Goal: Complete application form

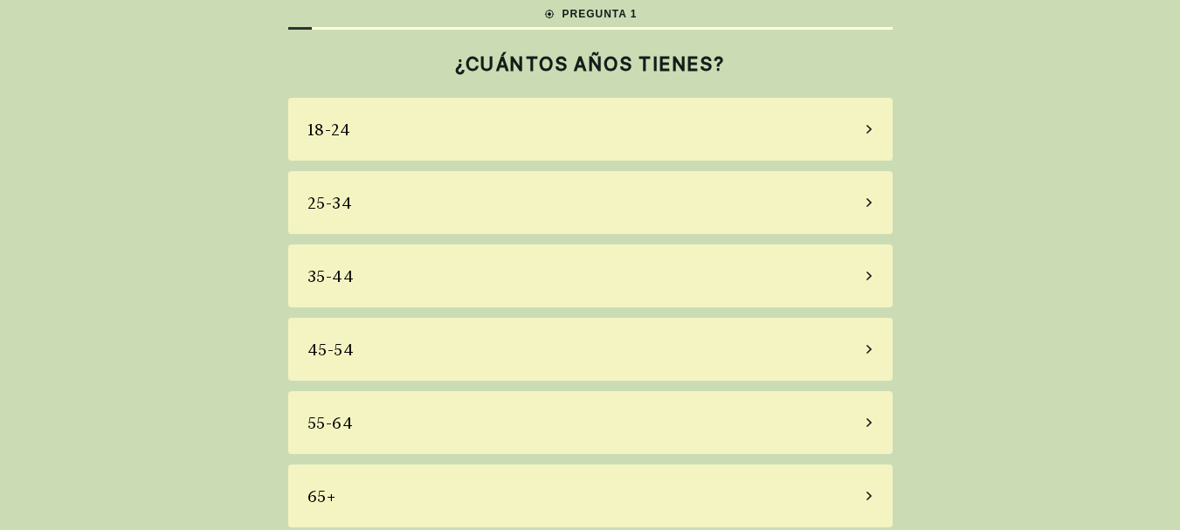
scroll to position [36, 0]
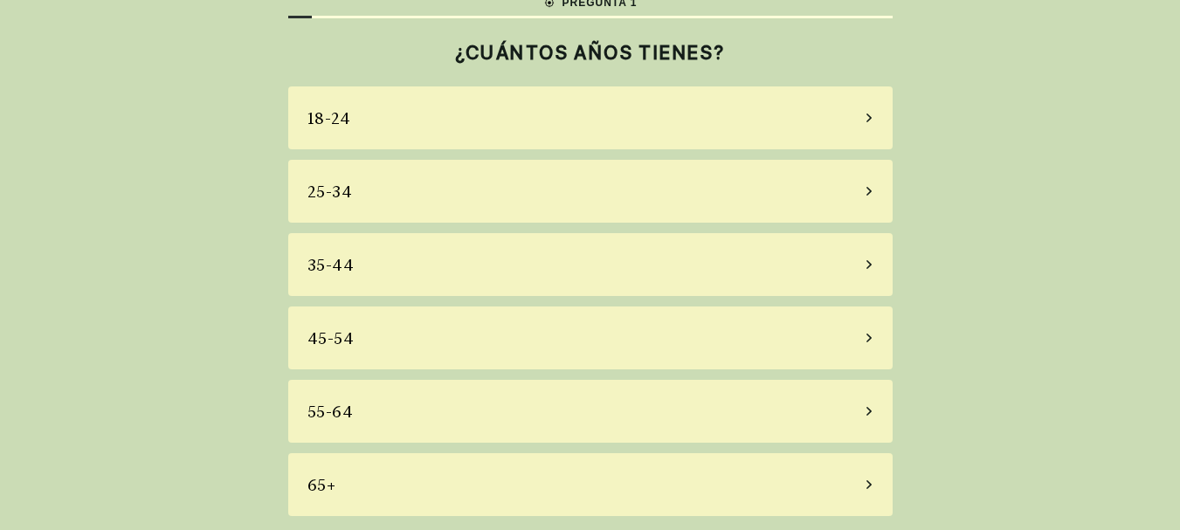
click at [830, 406] on div "55-64" at bounding box center [590, 411] width 604 height 63
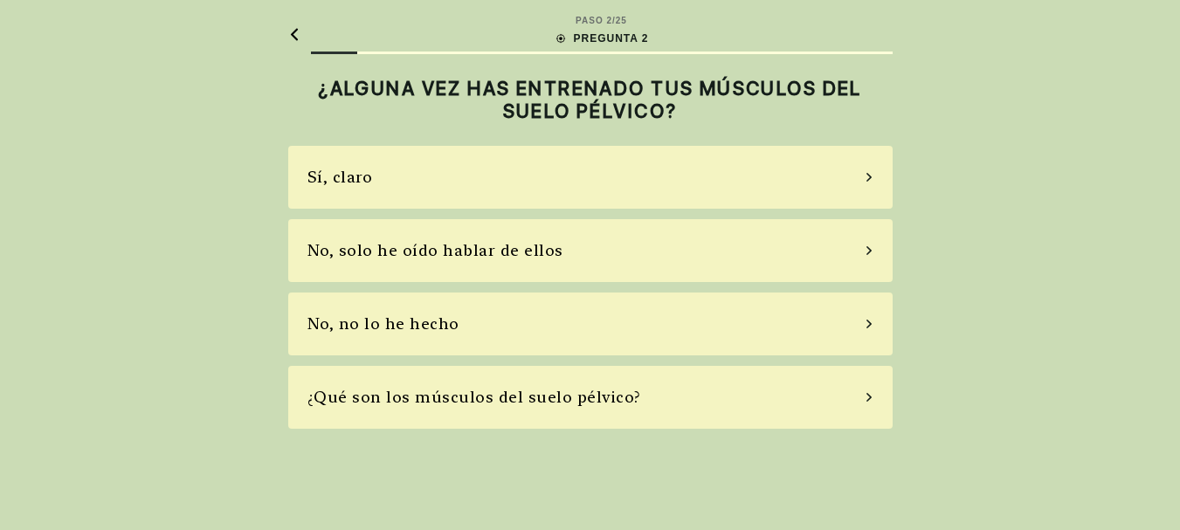
scroll to position [0, 0]
click at [830, 404] on div "¿Qué son los músculos del suelo pélvico?" at bounding box center [596, 397] width 604 height 63
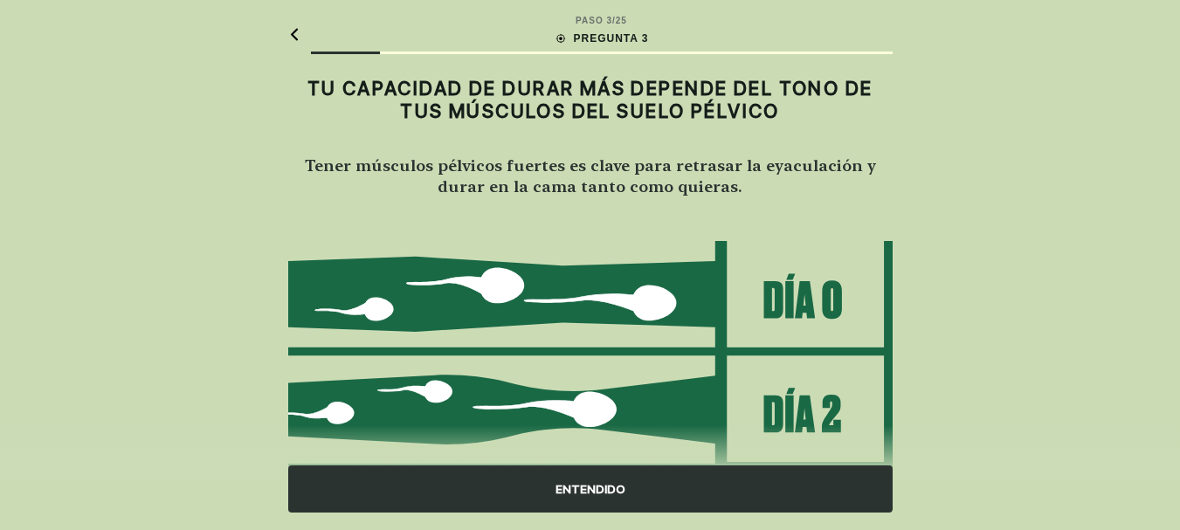
click at [782, 491] on div "ENTENDIDO" at bounding box center [590, 488] width 604 height 47
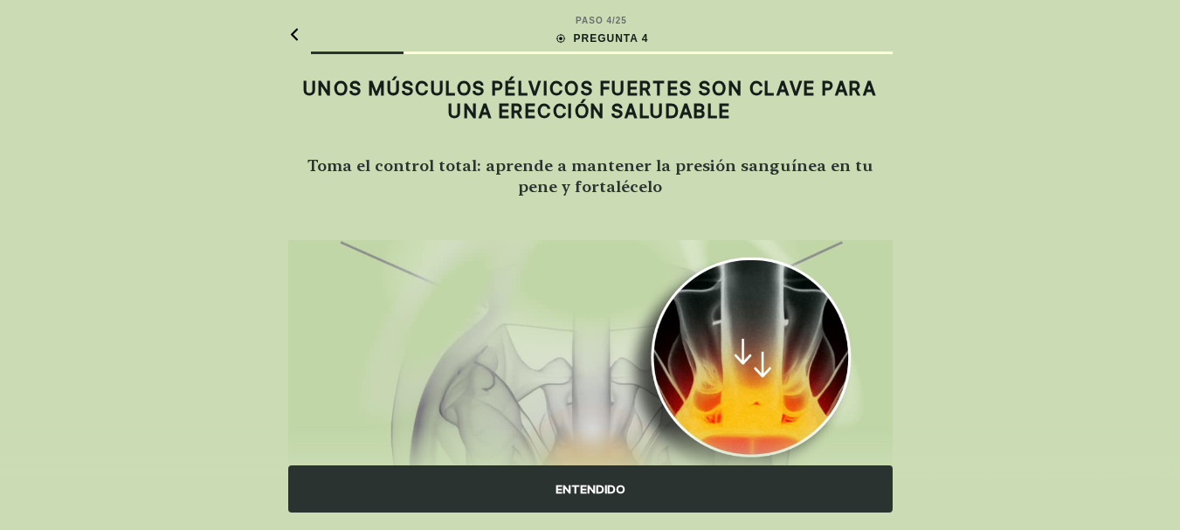
scroll to position [87, 0]
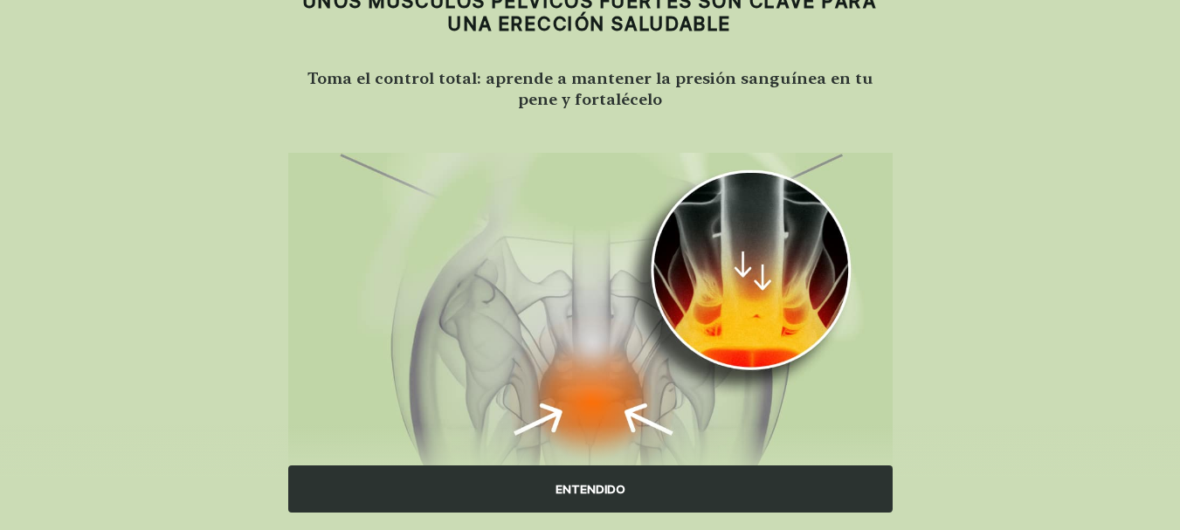
click at [720, 484] on div "ENTENDIDO" at bounding box center [590, 488] width 604 height 47
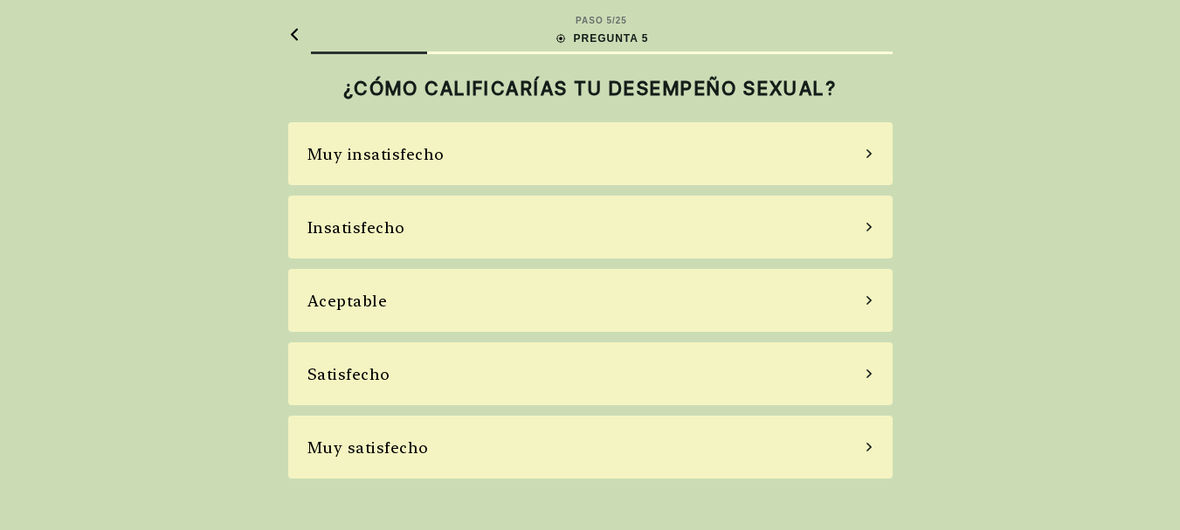
scroll to position [0, 0]
click at [684, 379] on div "Satisfecho" at bounding box center [596, 373] width 604 height 63
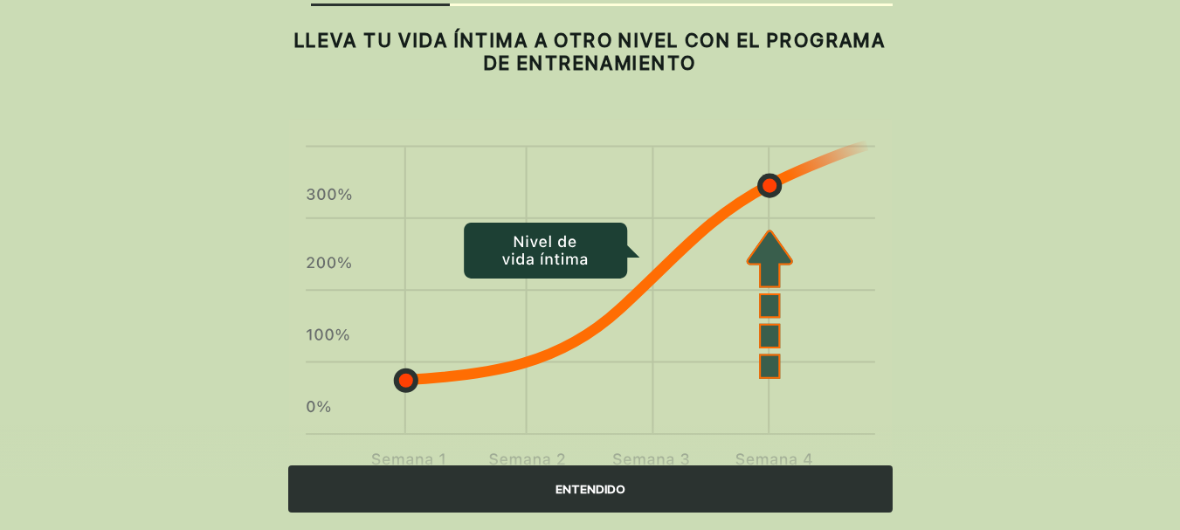
scroll to position [87, 0]
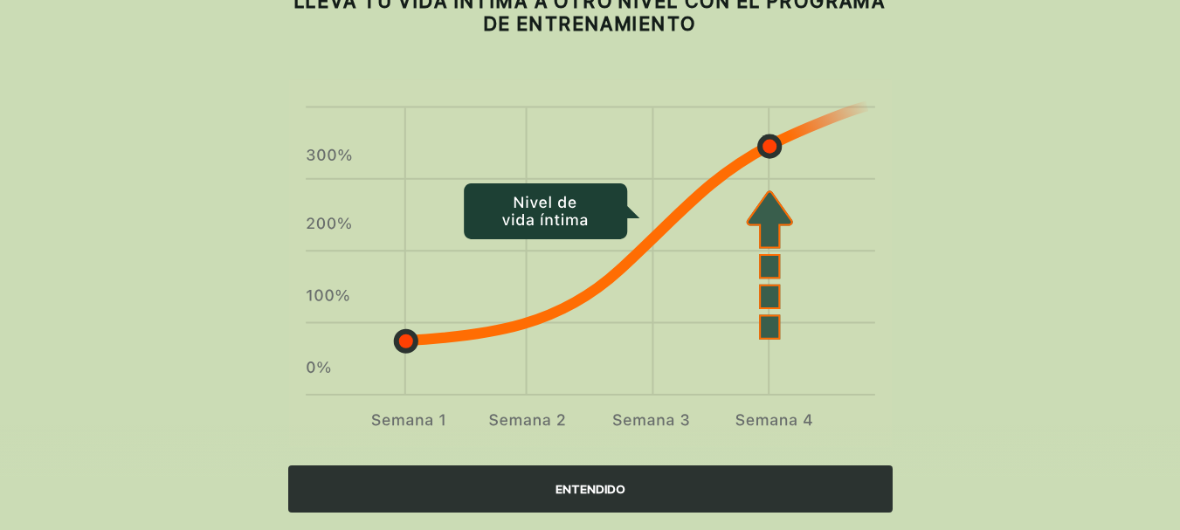
click at [576, 481] on div "ENTENDIDO" at bounding box center [590, 488] width 604 height 47
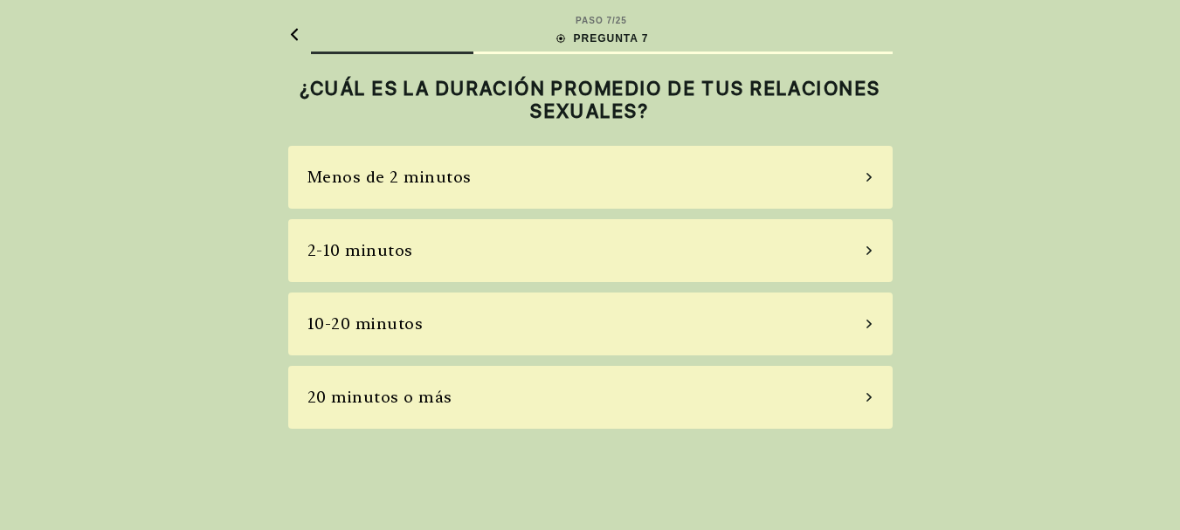
scroll to position [0, 0]
click at [632, 394] on div "20 minutos o más" at bounding box center [596, 397] width 604 height 63
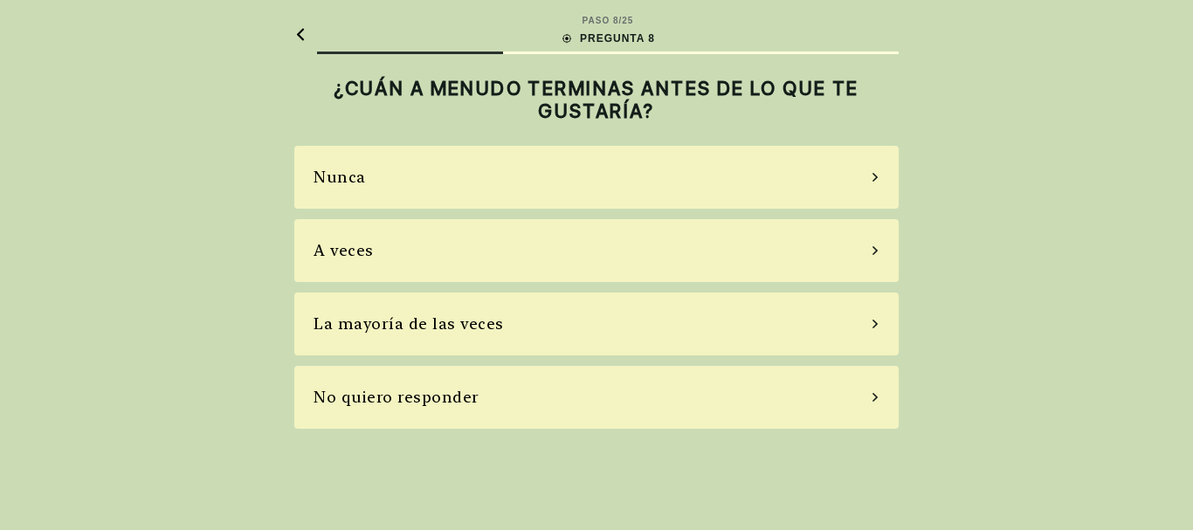
click at [713, 250] on div "A veces" at bounding box center [596, 250] width 604 height 63
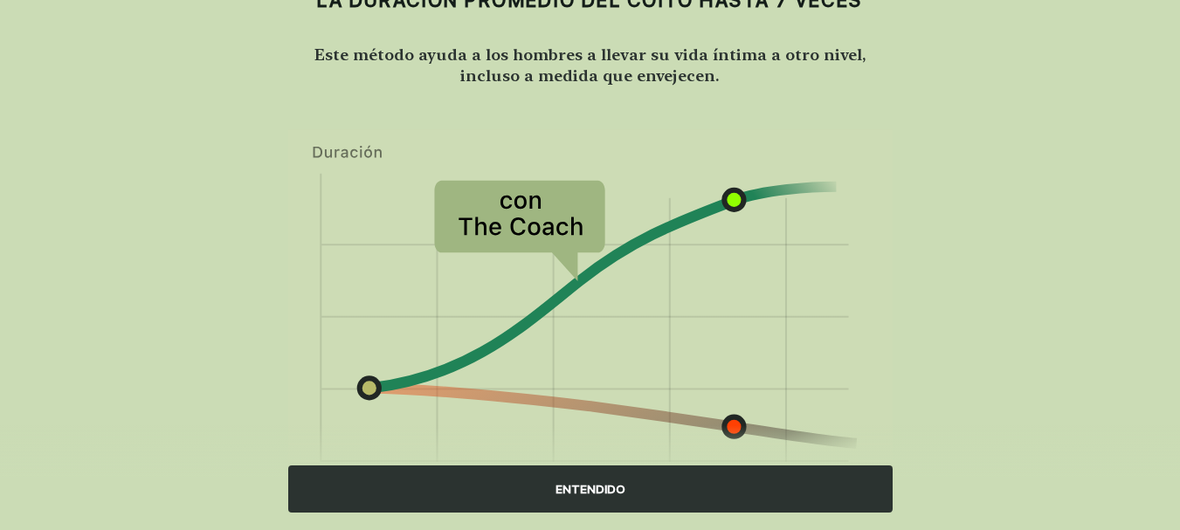
scroll to position [24, 0]
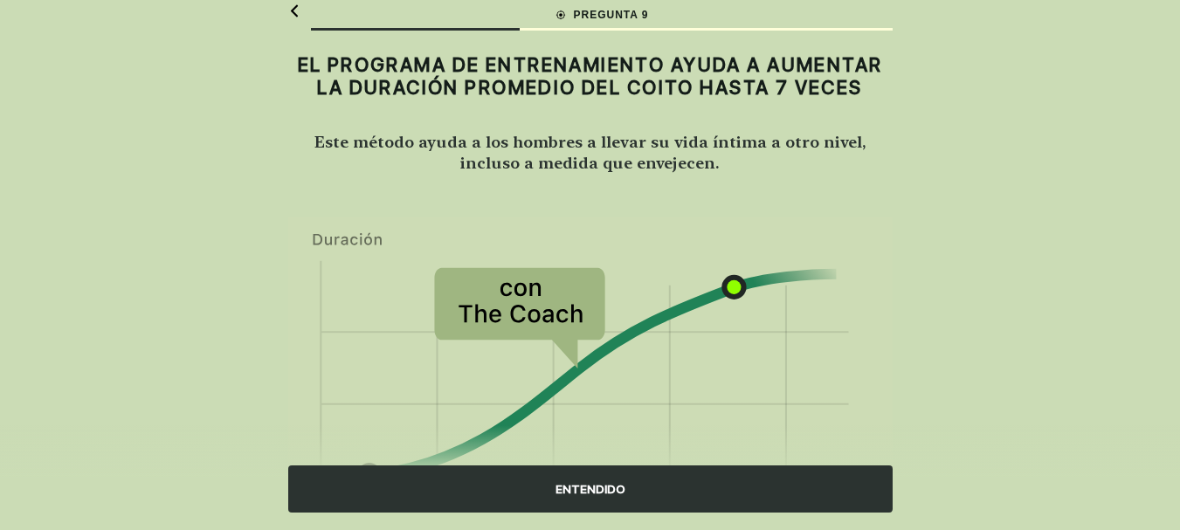
click at [697, 480] on div "ENTENDIDO" at bounding box center [590, 488] width 604 height 47
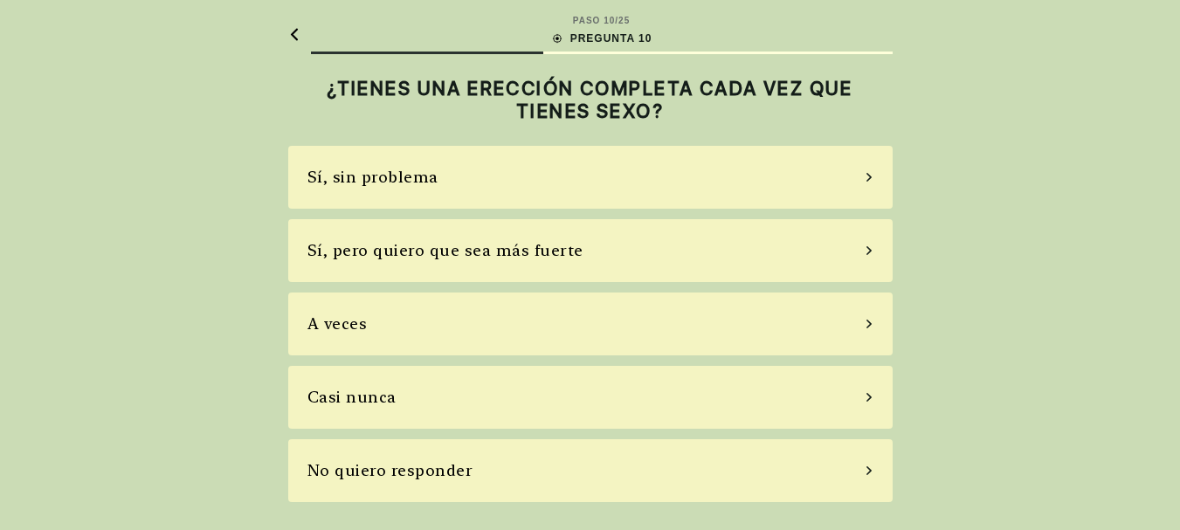
scroll to position [0, 0]
click at [608, 186] on div "Sí, sin problema" at bounding box center [596, 177] width 604 height 63
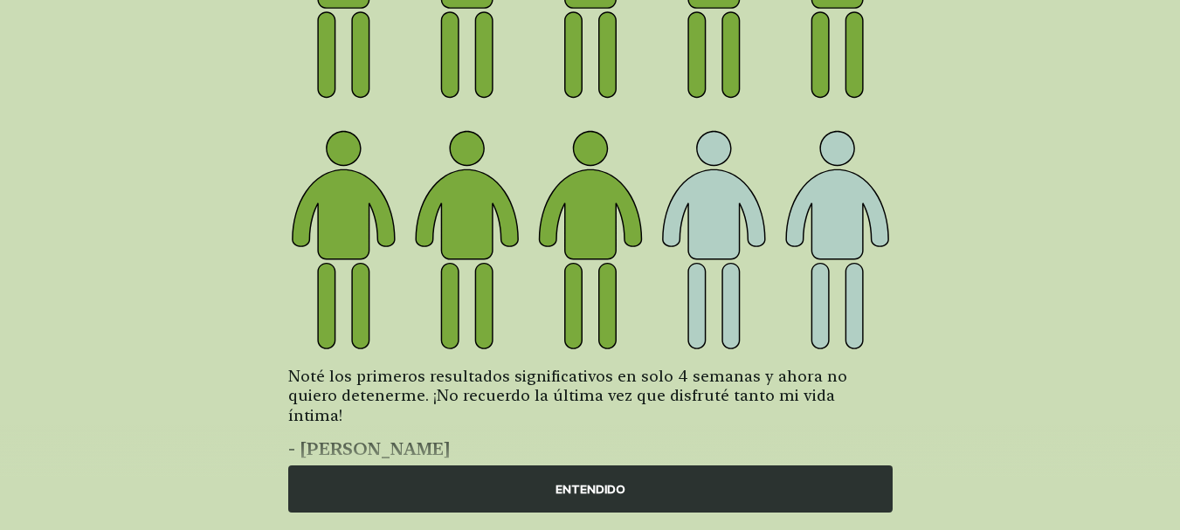
scroll to position [319, 0]
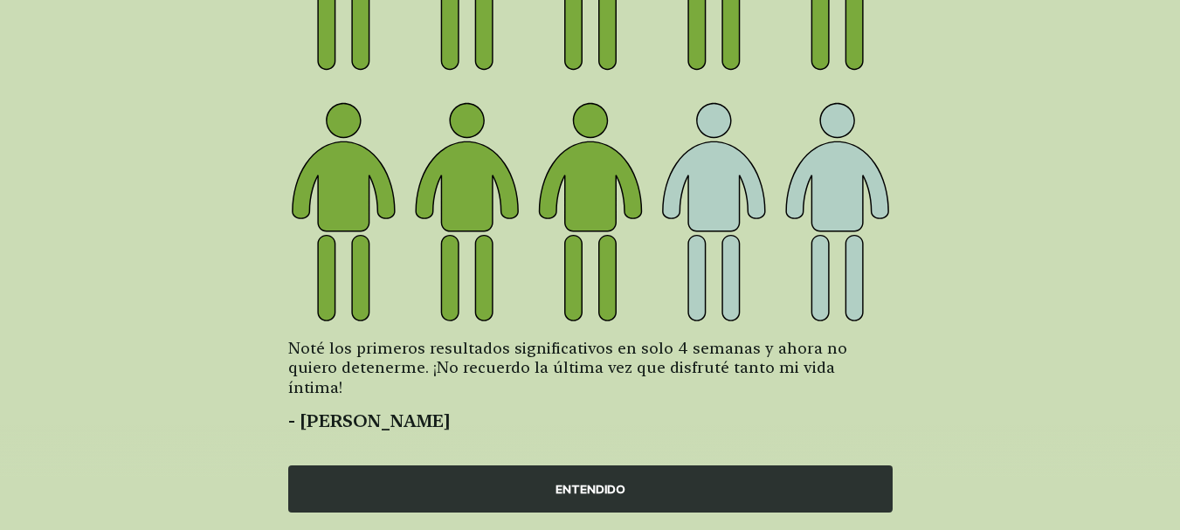
click at [712, 481] on div "ENTENDIDO" at bounding box center [590, 488] width 604 height 47
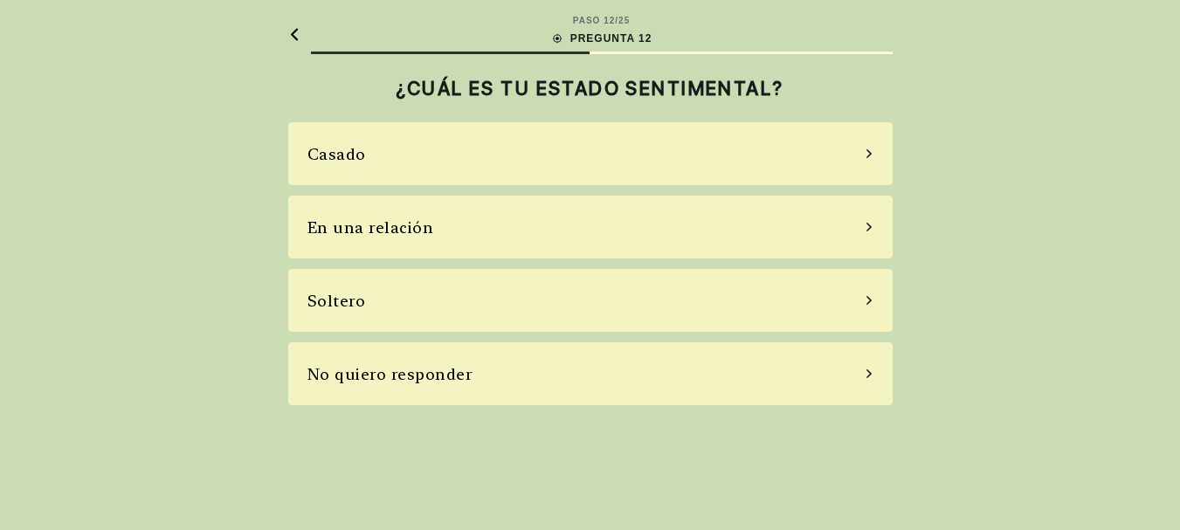
scroll to position [0, 0]
click at [672, 290] on div "Soltero" at bounding box center [596, 300] width 604 height 63
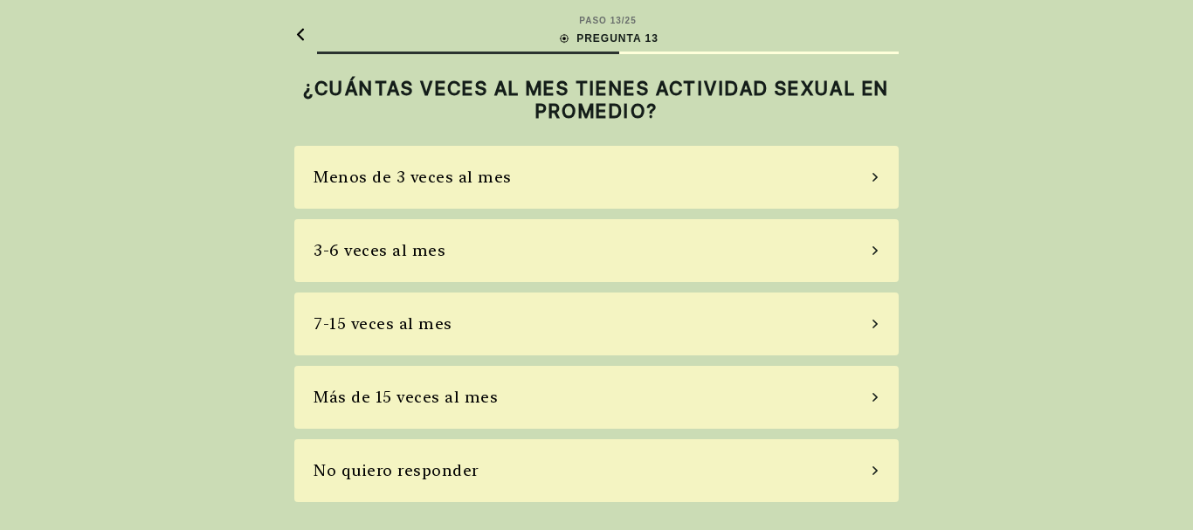
click at [738, 244] on div "3-6 veces al mes" at bounding box center [596, 250] width 604 height 63
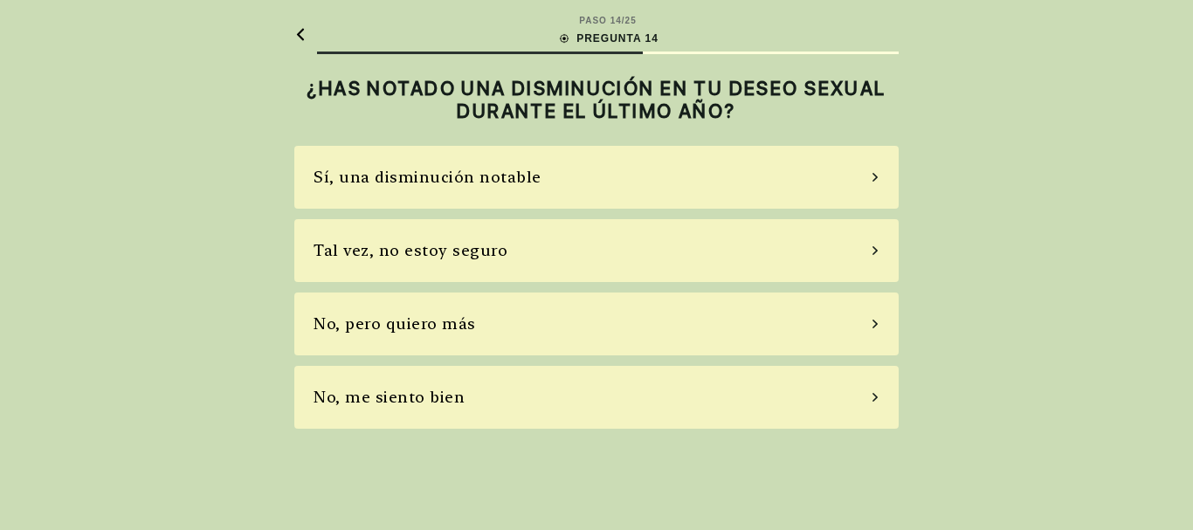
click at [706, 394] on div "No, me siento bien" at bounding box center [596, 397] width 604 height 63
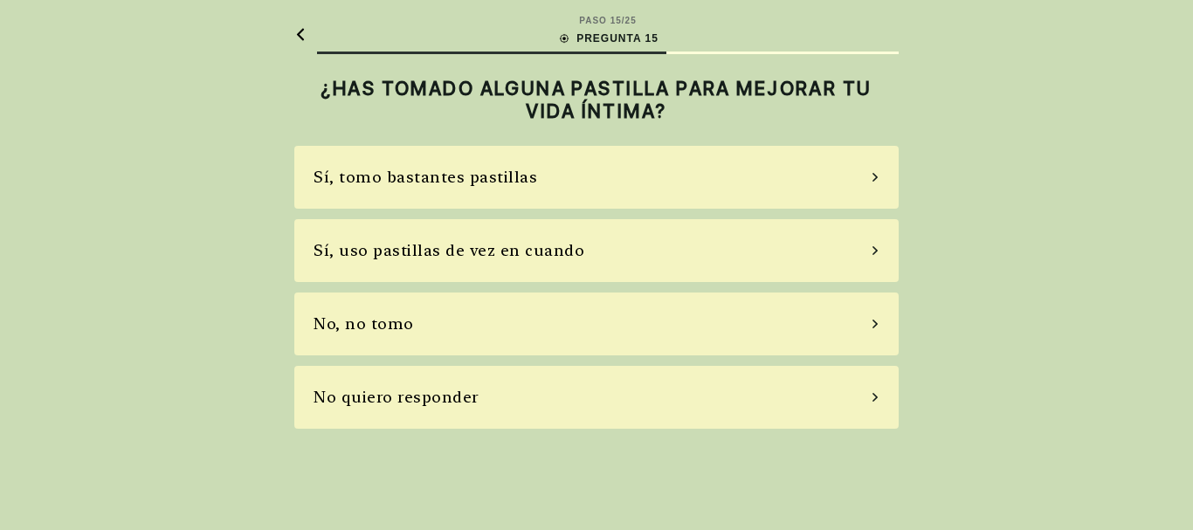
click at [696, 328] on div "No, no tomo" at bounding box center [596, 324] width 604 height 63
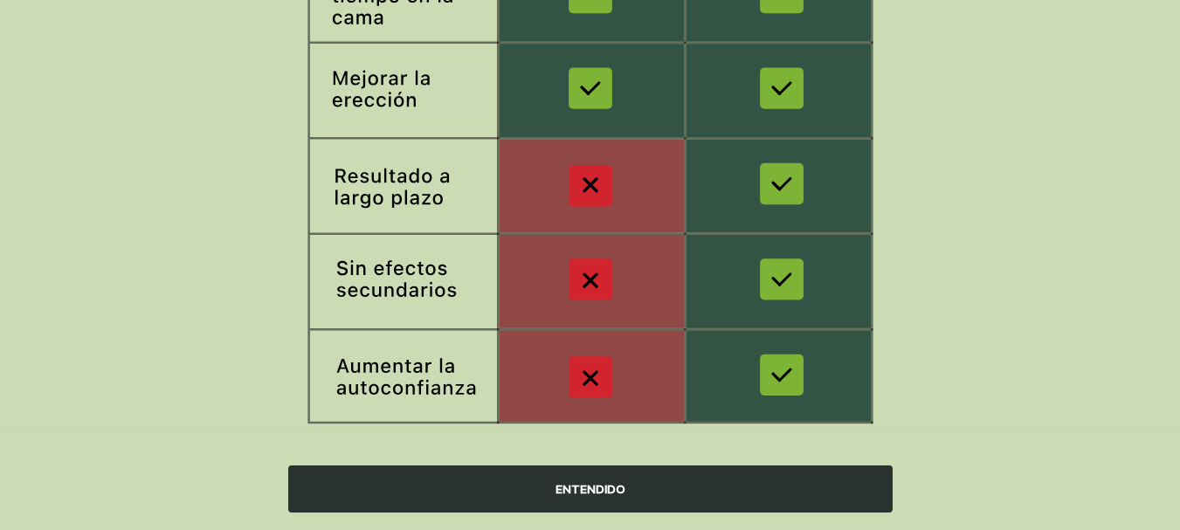
scroll to position [396, 0]
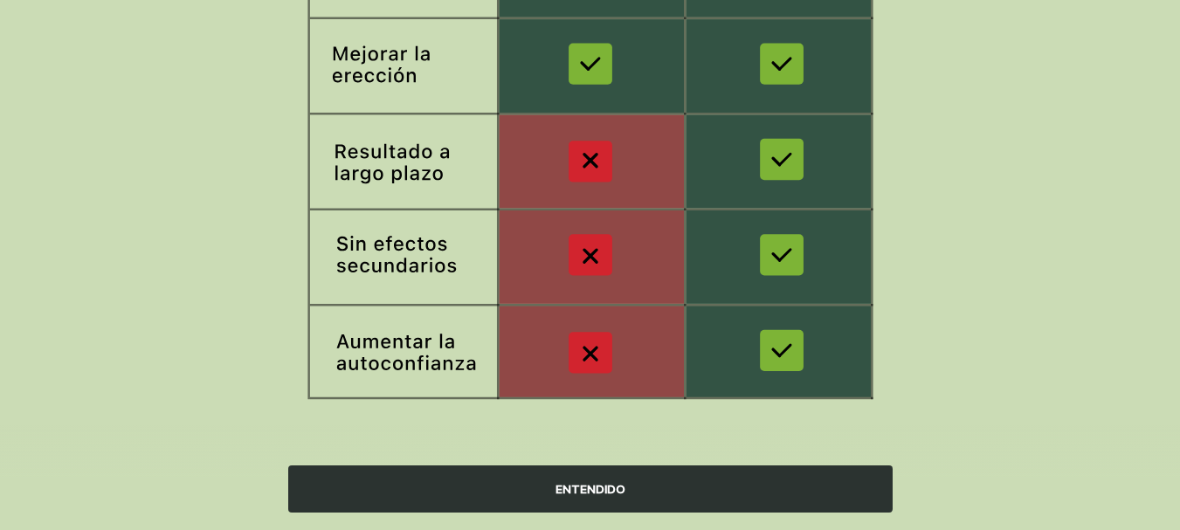
click at [693, 475] on div "ENTENDIDO" at bounding box center [590, 488] width 604 height 47
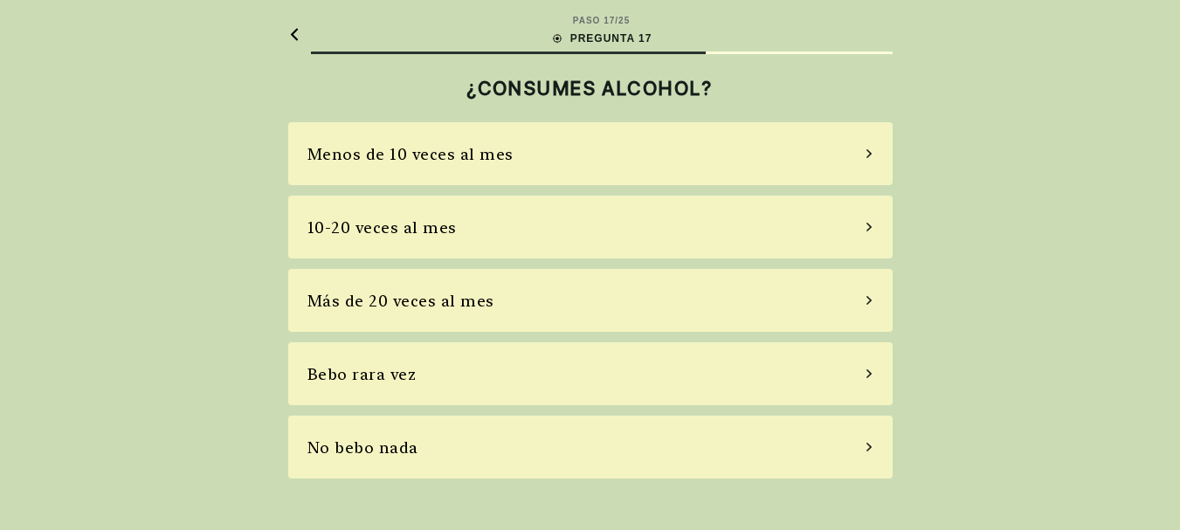
scroll to position [0, 0]
click at [726, 362] on div "Bebo rara vez" at bounding box center [596, 373] width 604 height 63
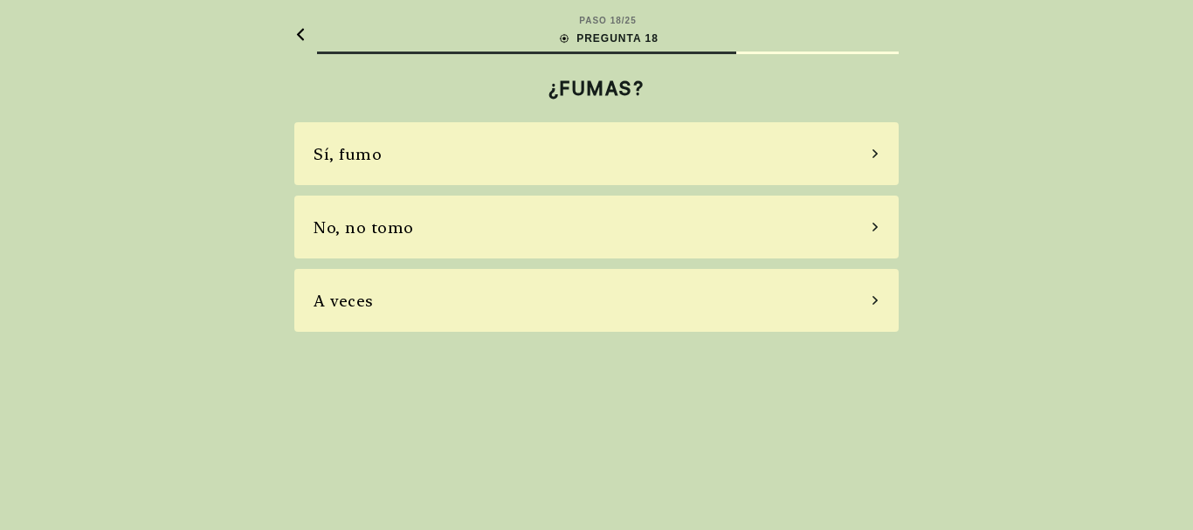
click at [628, 213] on div "No, no tomo" at bounding box center [596, 227] width 604 height 63
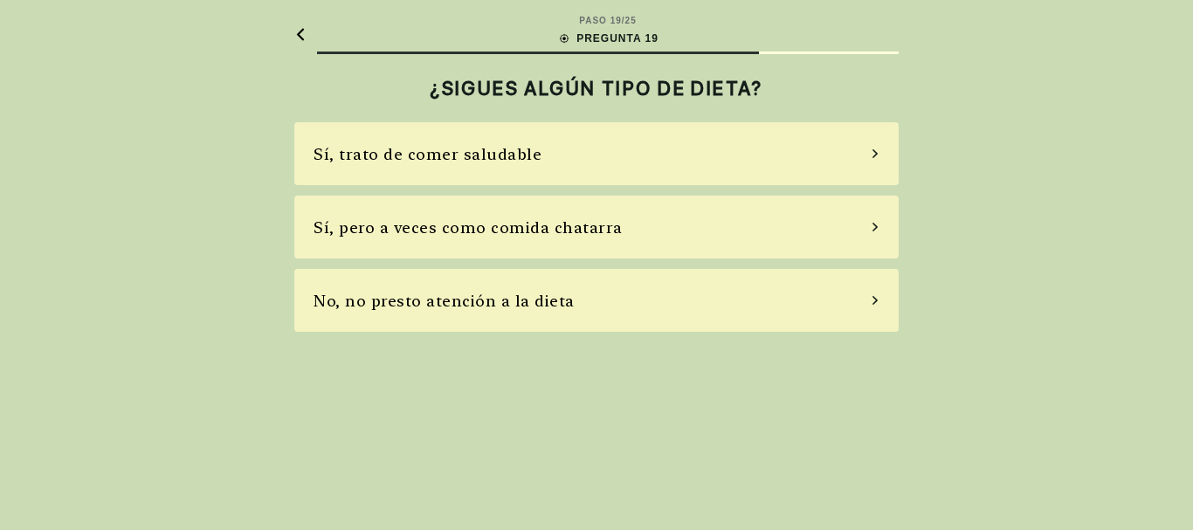
click at [639, 159] on div "Sí, trato de comer saludable" at bounding box center [596, 153] width 604 height 63
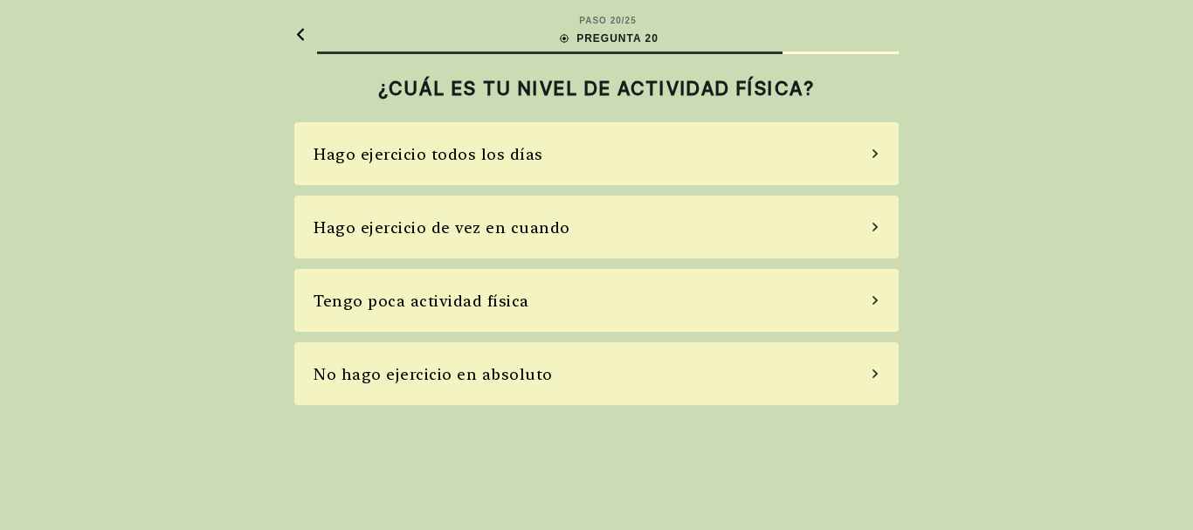
click at [645, 293] on div "Tengo poca actividad física" at bounding box center [596, 300] width 604 height 63
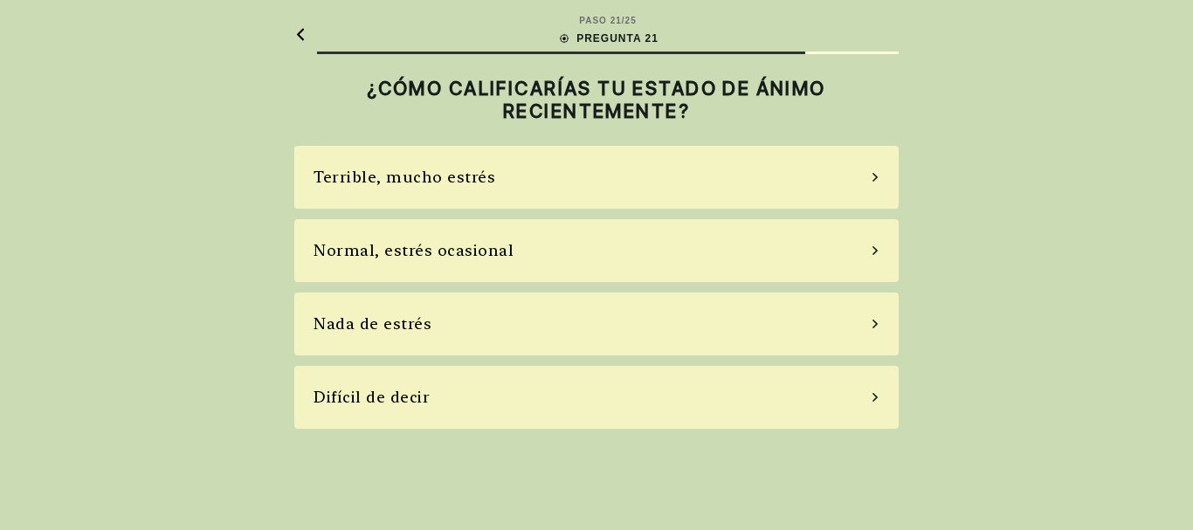
click at [615, 243] on div "Normal, estrés ocasional" at bounding box center [596, 250] width 604 height 63
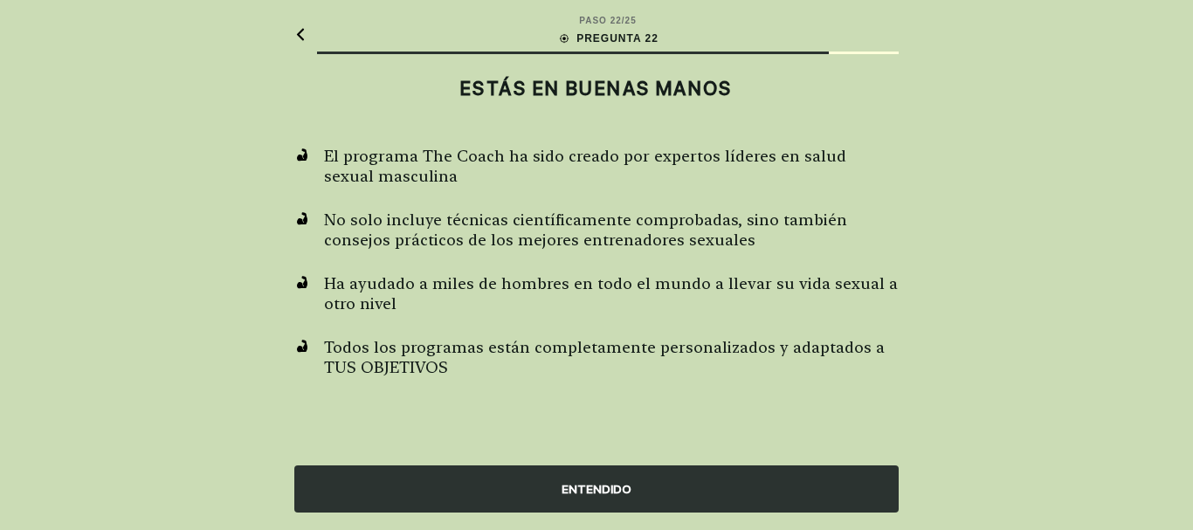
click at [624, 480] on div "ENTENDIDO" at bounding box center [596, 488] width 604 height 47
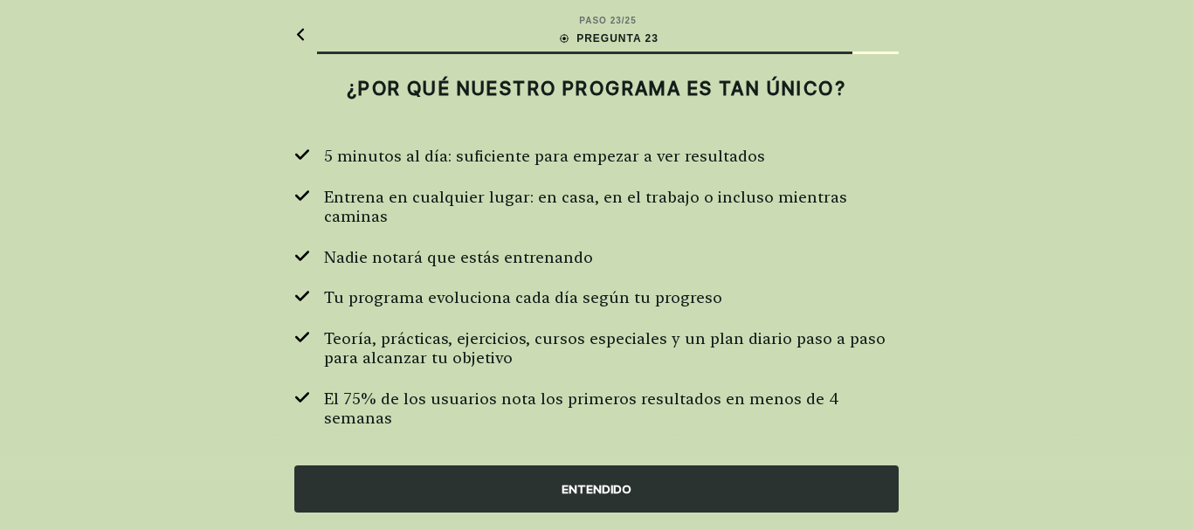
click at [616, 493] on div "ENTENDIDO" at bounding box center [596, 488] width 604 height 47
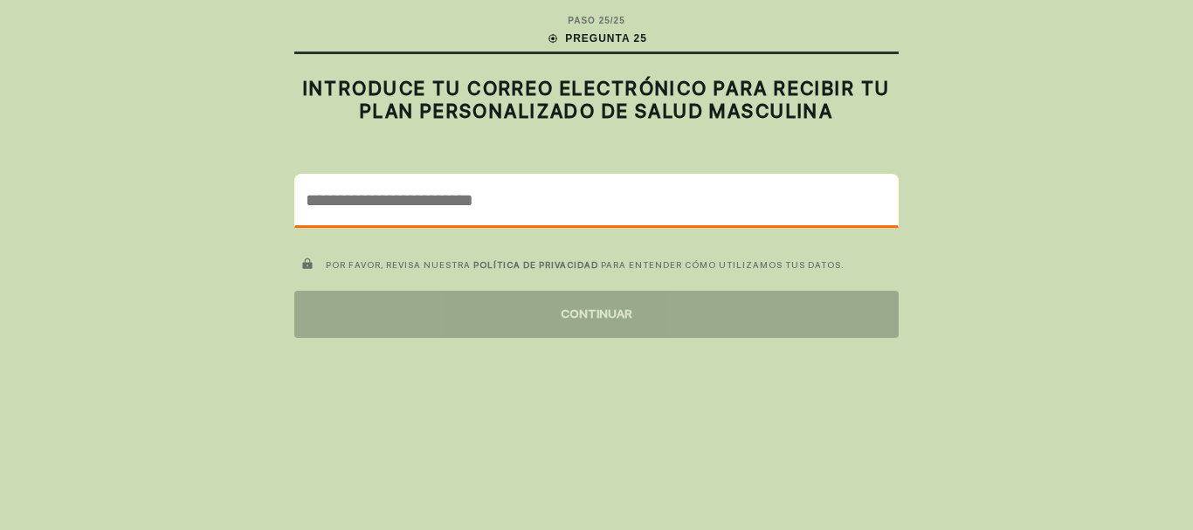
click at [502, 196] on input "email" at bounding box center [596, 200] width 603 height 51
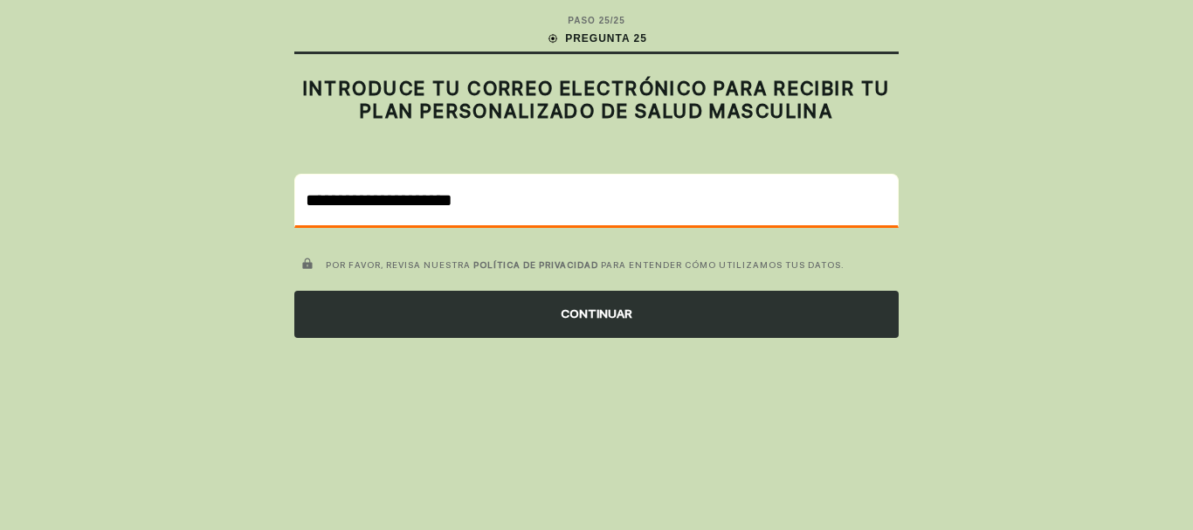
type input "**********"
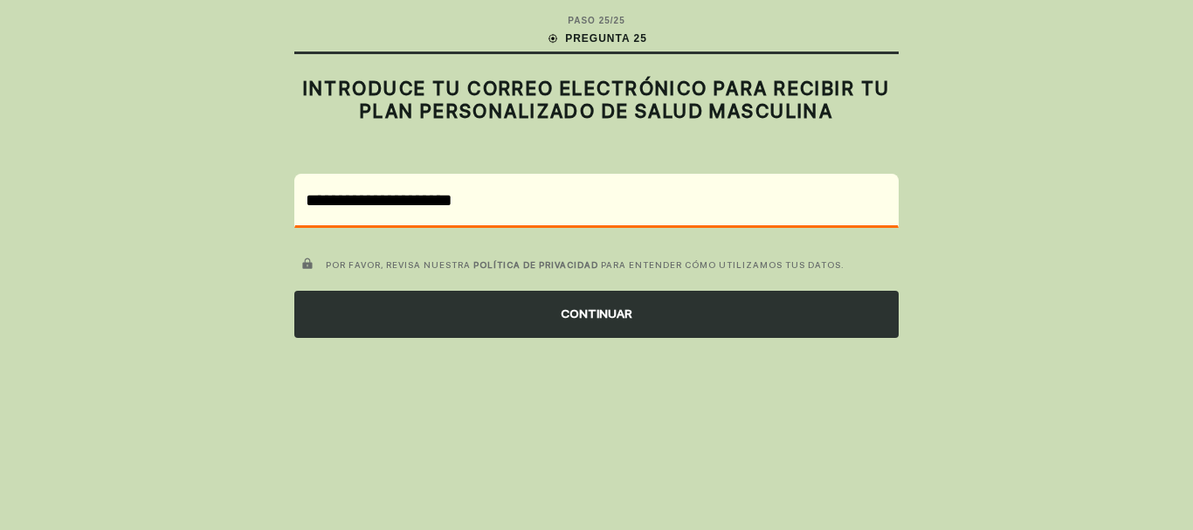
click at [541, 304] on div "CONTINUAR" at bounding box center [596, 314] width 604 height 47
